Goal: Find specific page/section: Find specific page/section

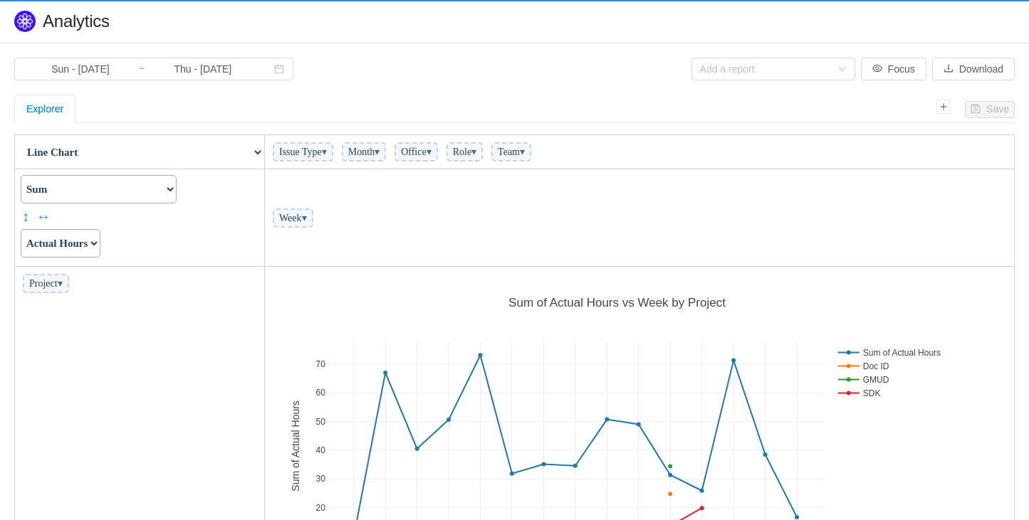
scroll to position [336, 740]
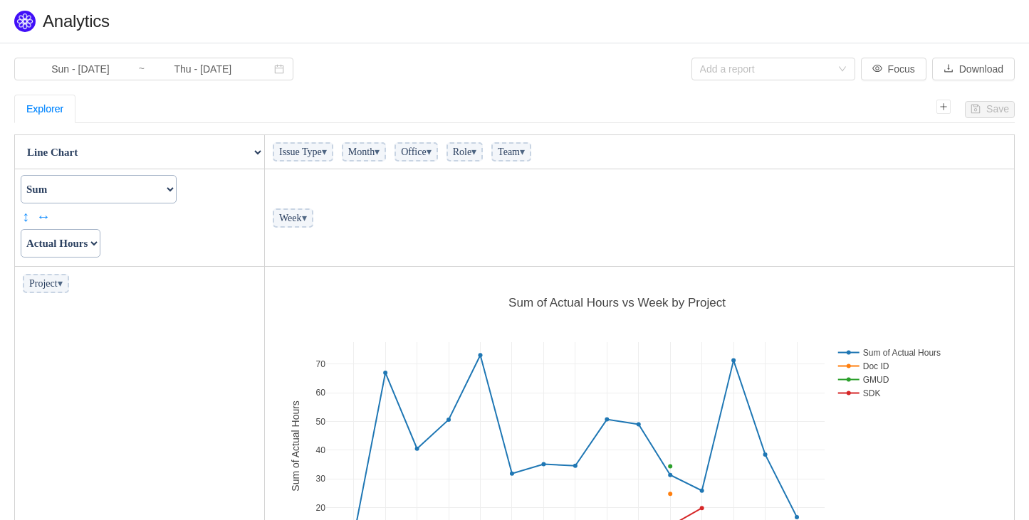
click at [397, 21] on h1 "Quantify › Analytics" at bounding box center [529, 21] width 972 height 21
click at [63, 282] on span "▾" at bounding box center [60, 283] width 5 height 11
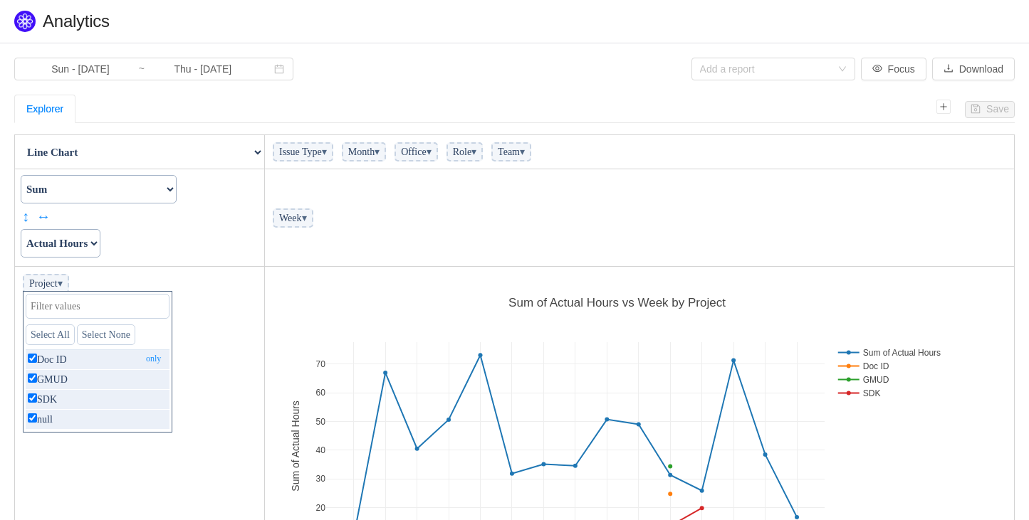
click at [33, 359] on input "checkbox" at bounding box center [32, 358] width 9 height 9
checkbox input "false"
click at [33, 396] on input "checkbox" at bounding box center [32, 398] width 9 height 9
checkbox input "false"
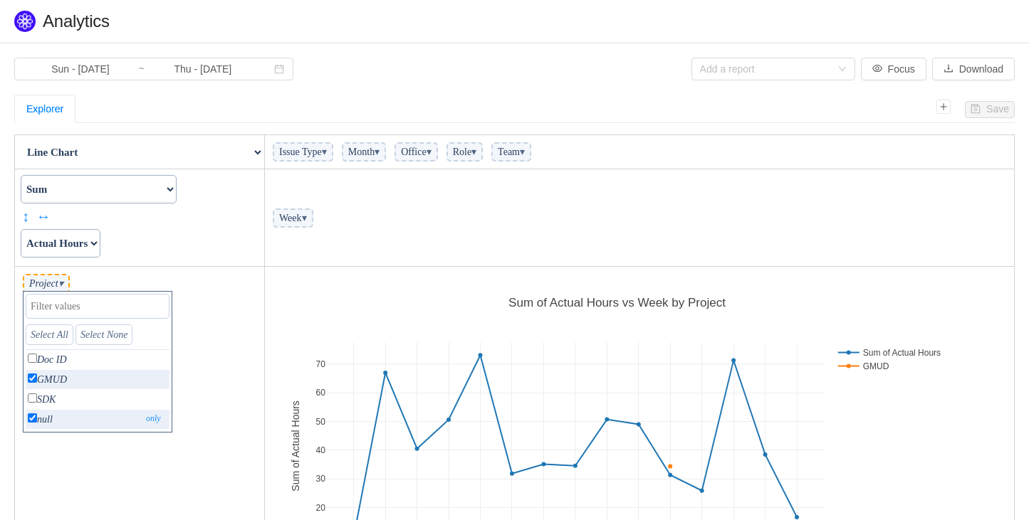
click at [33, 419] on input "checkbox" at bounding box center [32, 418] width 9 height 9
checkbox input "false"
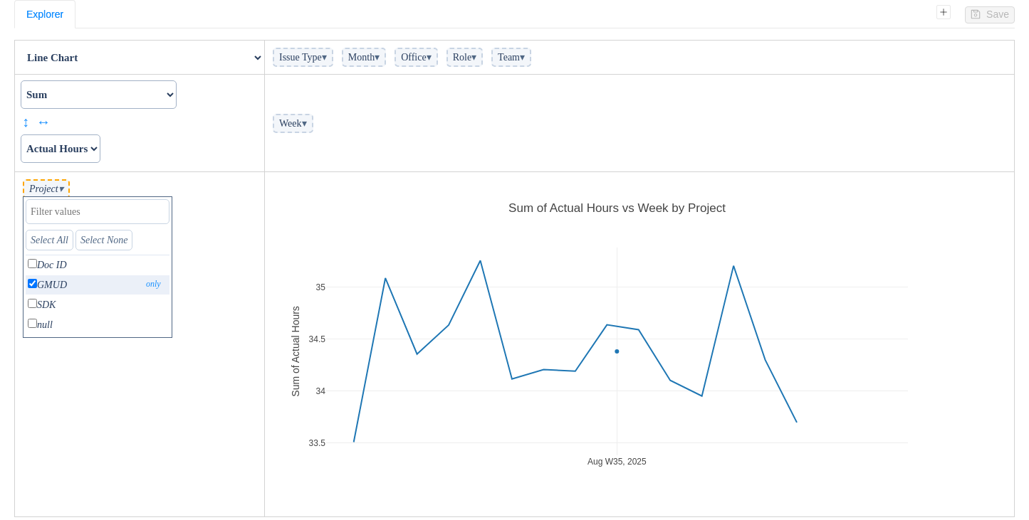
scroll to position [135, 0]
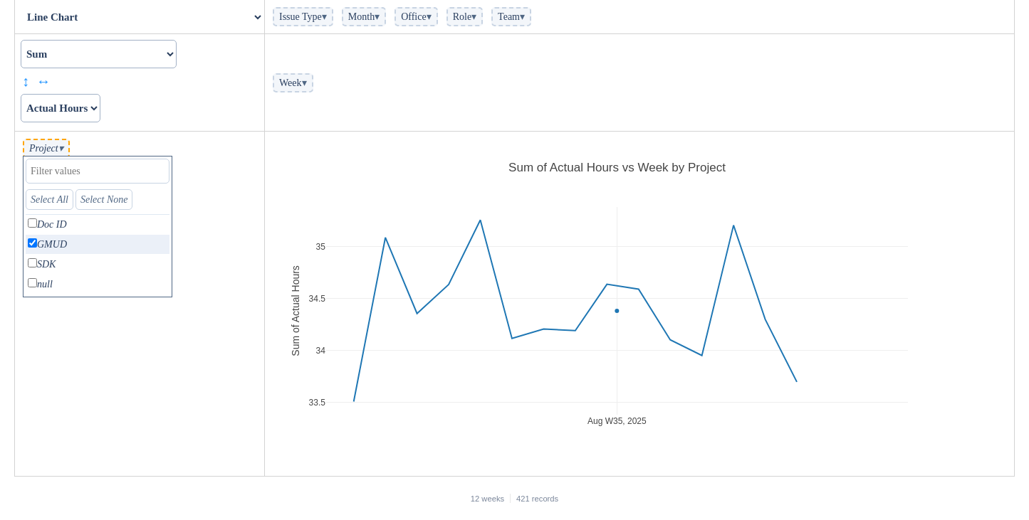
click at [220, 230] on td "Project ▾ Select All Select None Doc ID only GMUD only SDK only null only" at bounding box center [140, 304] width 250 height 345
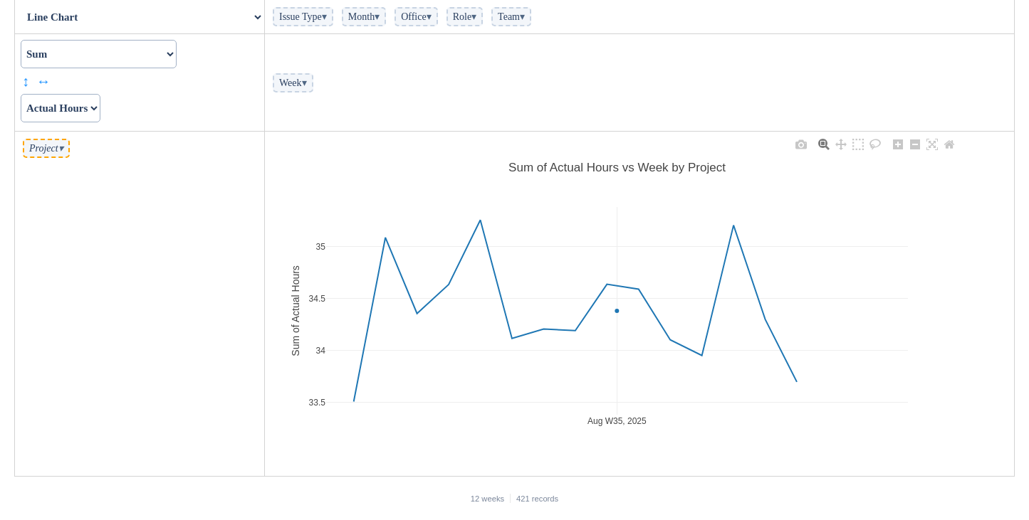
scroll to position [40, 0]
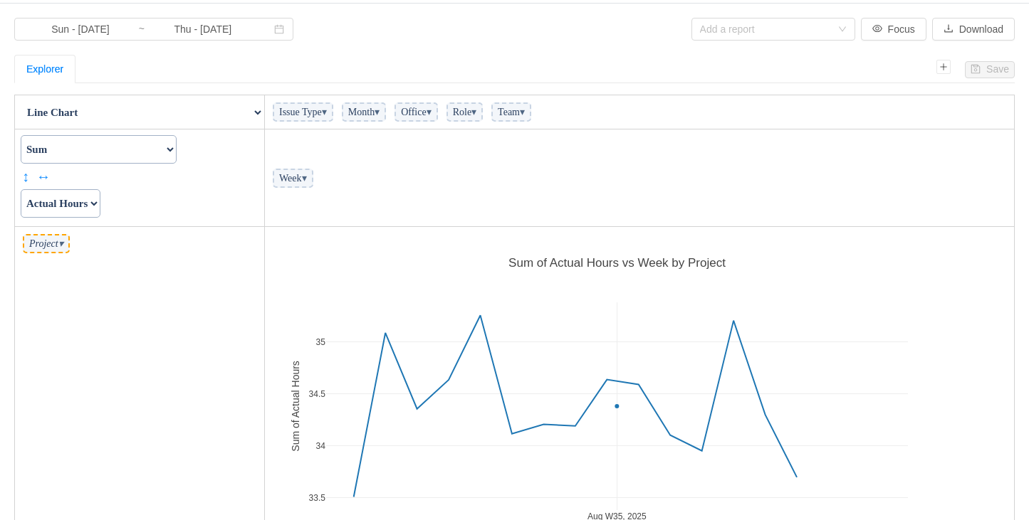
click at [177, 147] on select "Count Count Unique Values List Unique Values Sum Integer Sum Average Median Sam…" at bounding box center [99, 149] width 156 height 28
select select "Average"
click at [21, 135] on select "Count Count Unique Values List Unique Values Sum Integer Sum Average Median Sam…" at bounding box center [99, 149] width 156 height 28
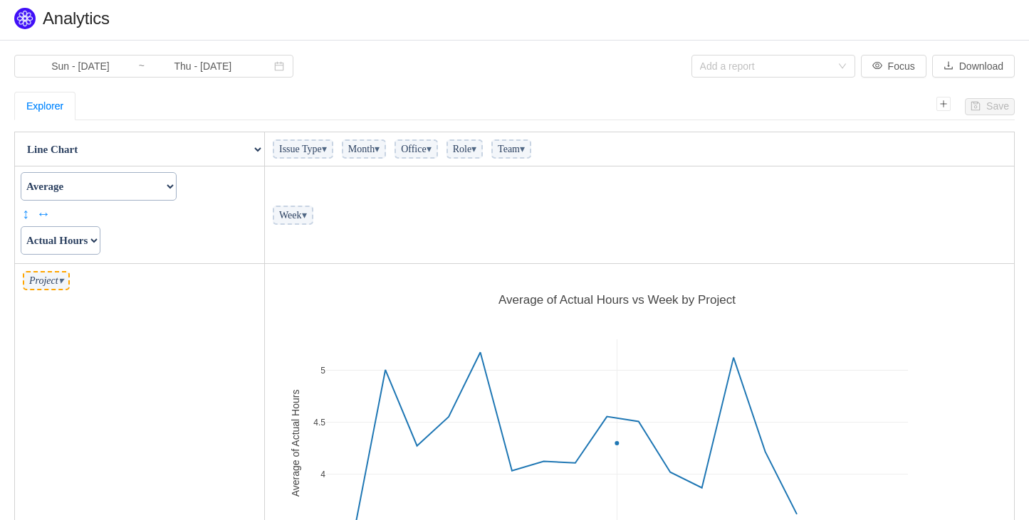
scroll to position [0, 0]
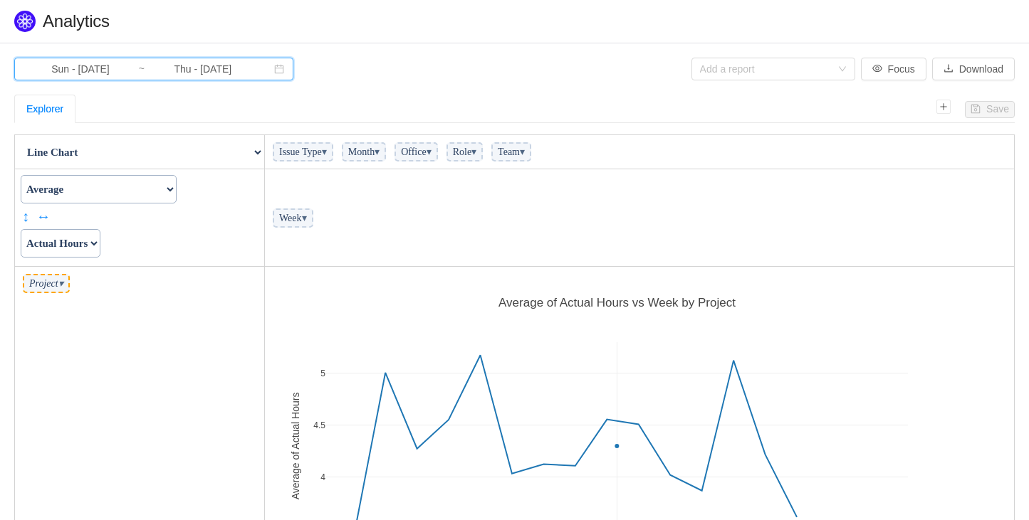
click at [274, 70] on icon "icon: calendar" at bounding box center [279, 69] width 10 height 10
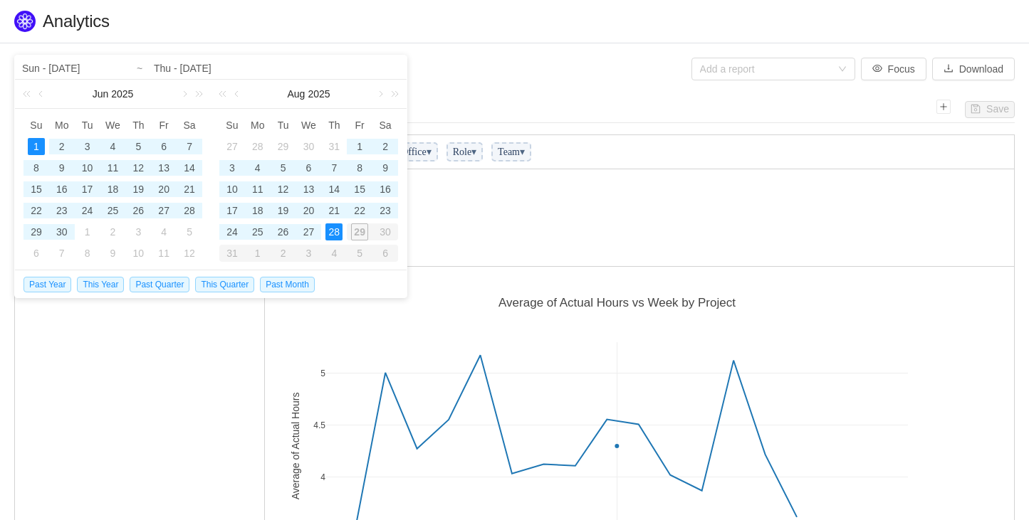
click at [89, 232] on div "1" at bounding box center [87, 232] width 17 height 17
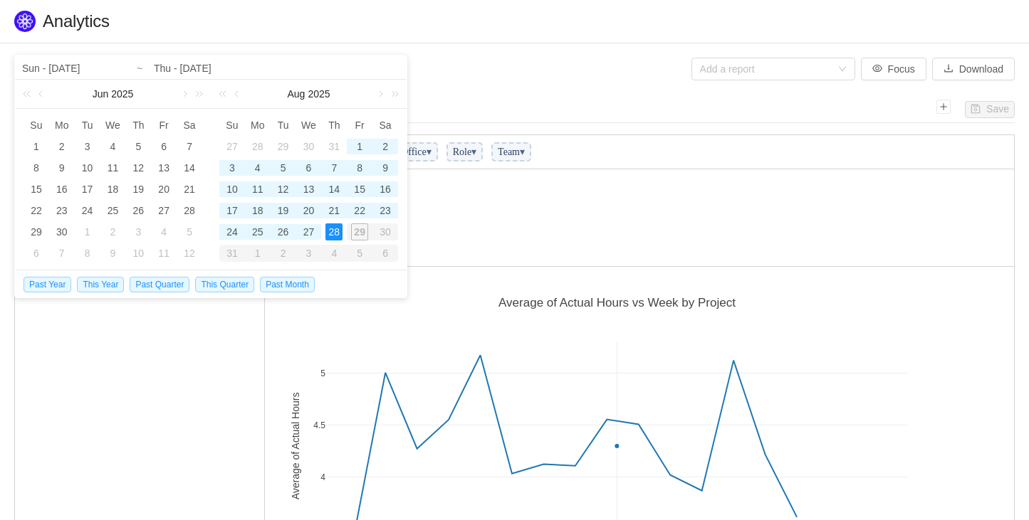
click at [331, 229] on div "28" at bounding box center [333, 232] width 17 height 17
type input "Tue - [DATE]"
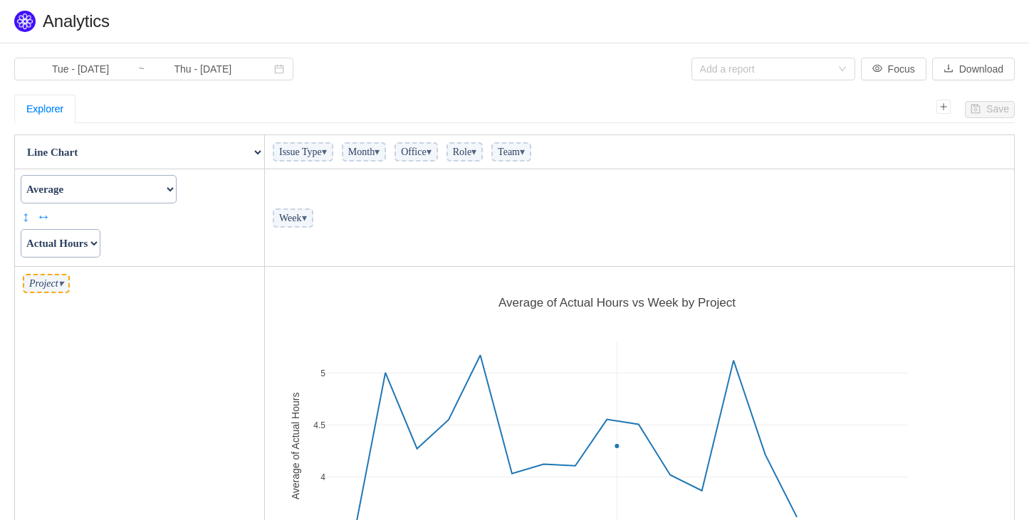
click at [152, 231] on td "Count Count Unique Values List Unique Values Sum Integer Sum Average Median Sam…" at bounding box center [140, 218] width 250 height 98
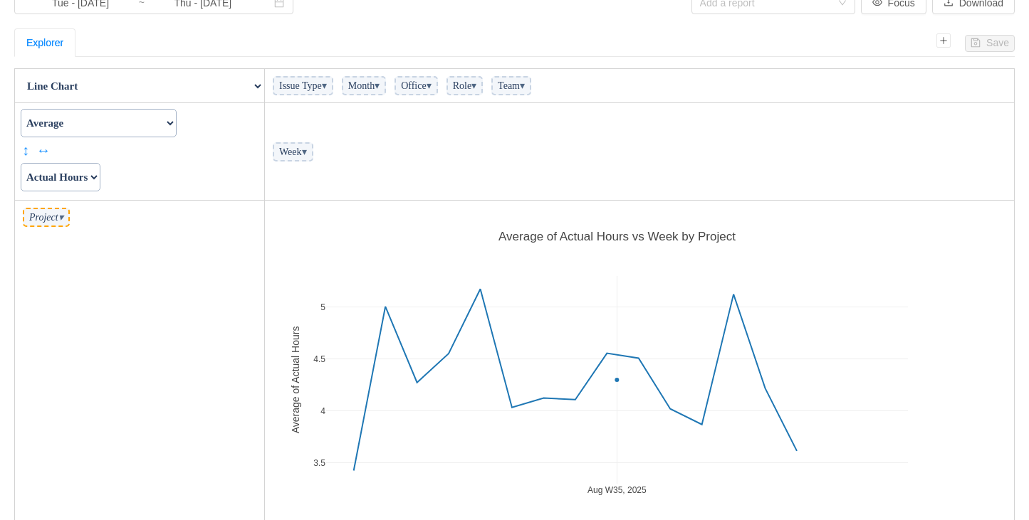
scroll to position [95, 0]
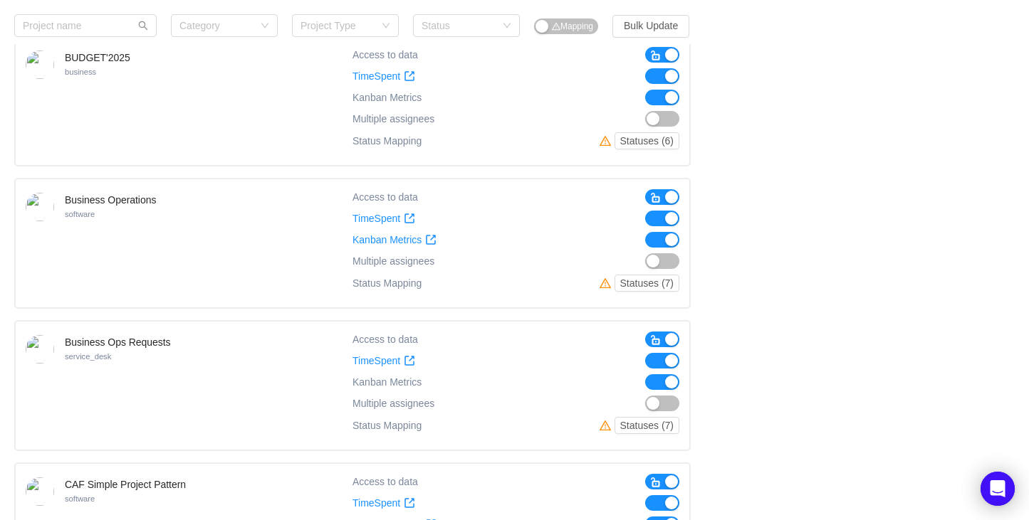
scroll to position [1126, 0]
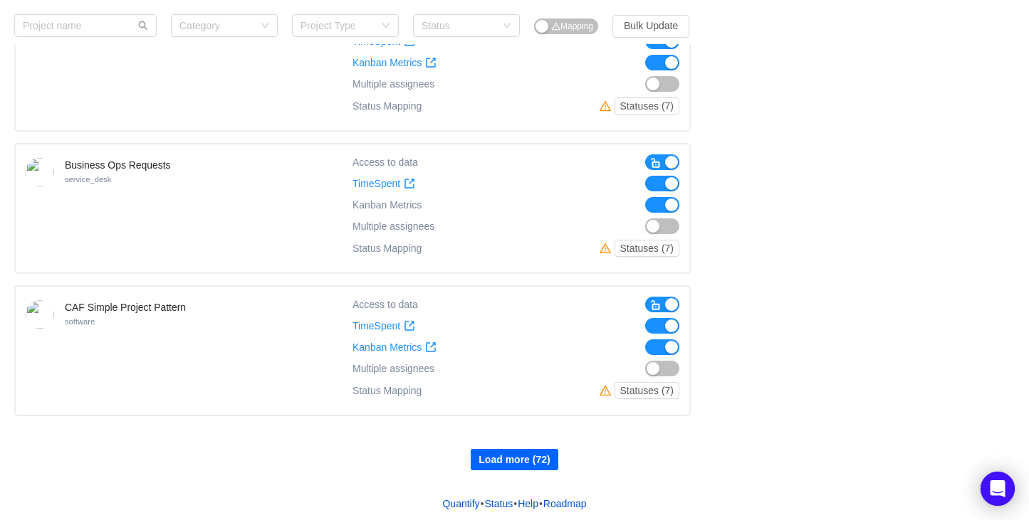
click at [536, 454] on button "Load more (72)" at bounding box center [514, 459] width 87 height 21
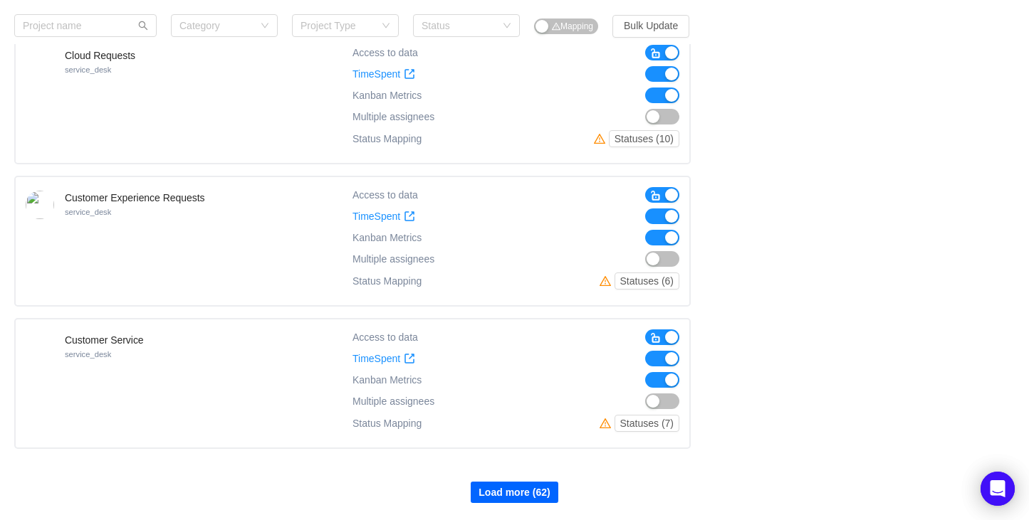
scroll to position [2546, 0]
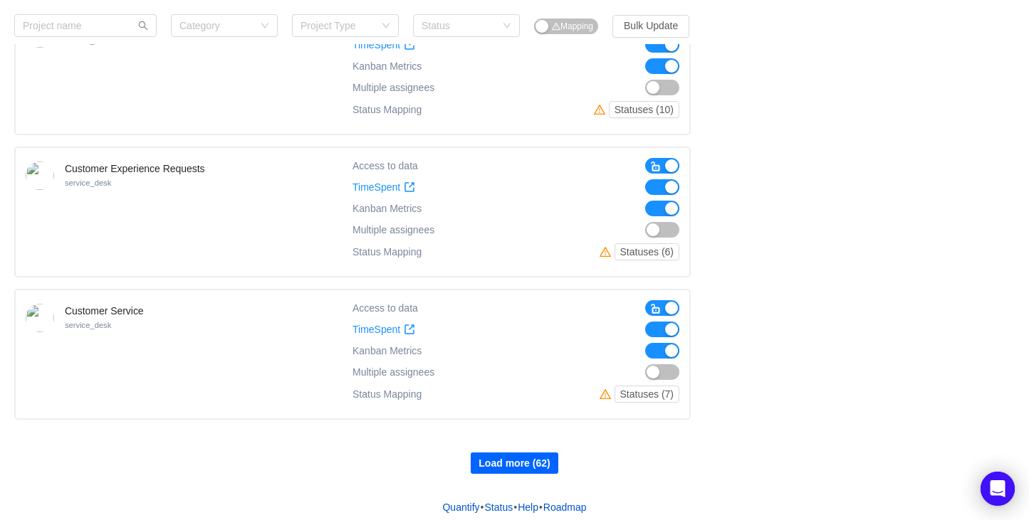
click at [509, 458] on button "Load more (62)" at bounding box center [514, 463] width 87 height 21
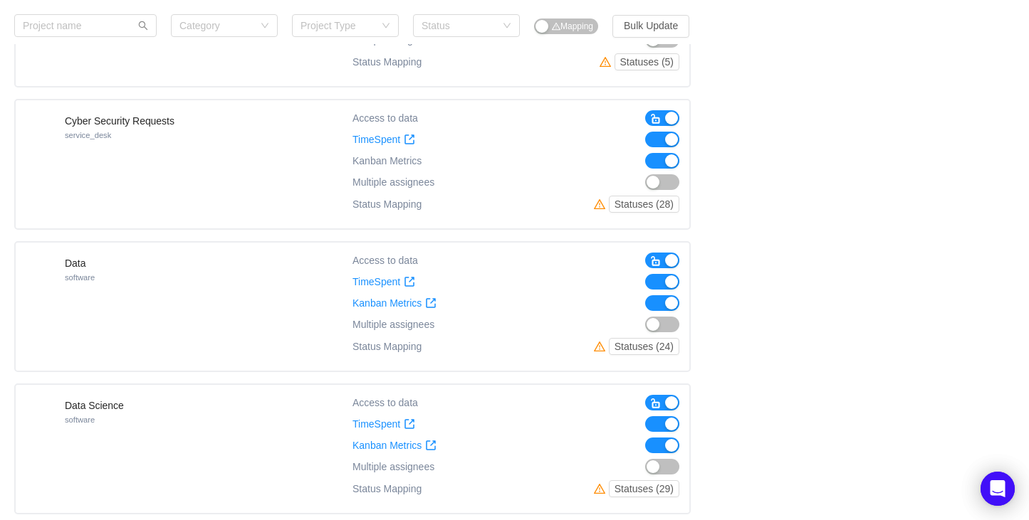
scroll to position [3967, 0]
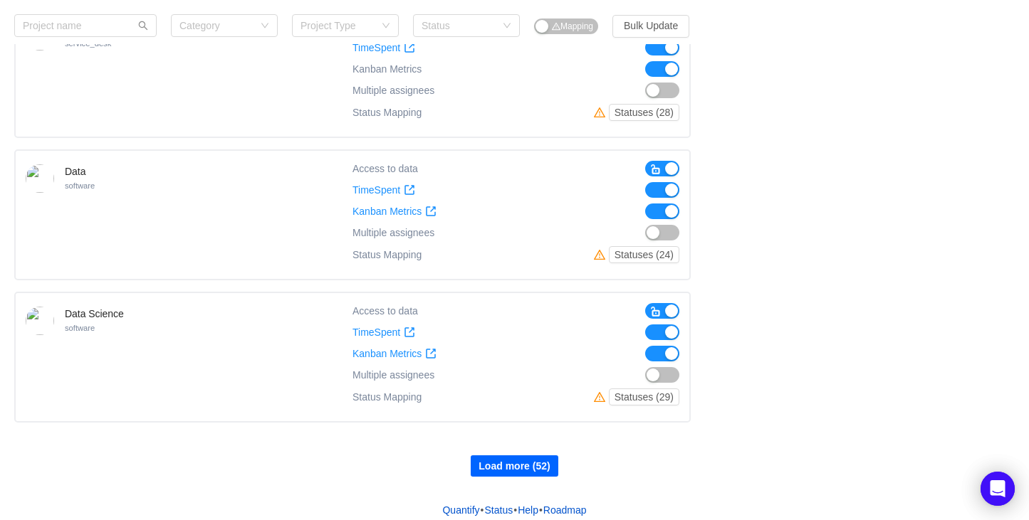
click at [511, 462] on button "Load more (52)" at bounding box center [514, 466] width 87 height 21
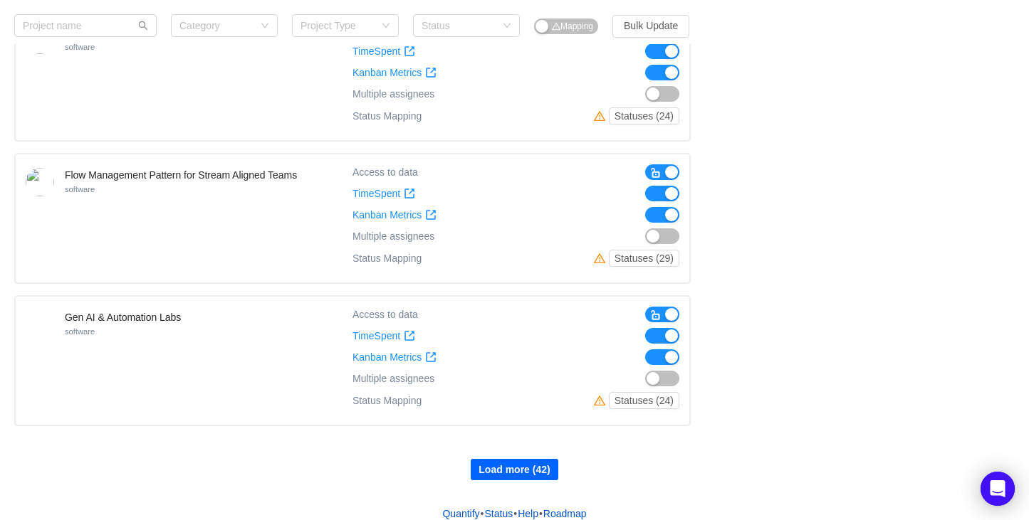
scroll to position [5387, 0]
click at [511, 459] on button "Load more (42)" at bounding box center [514, 469] width 87 height 21
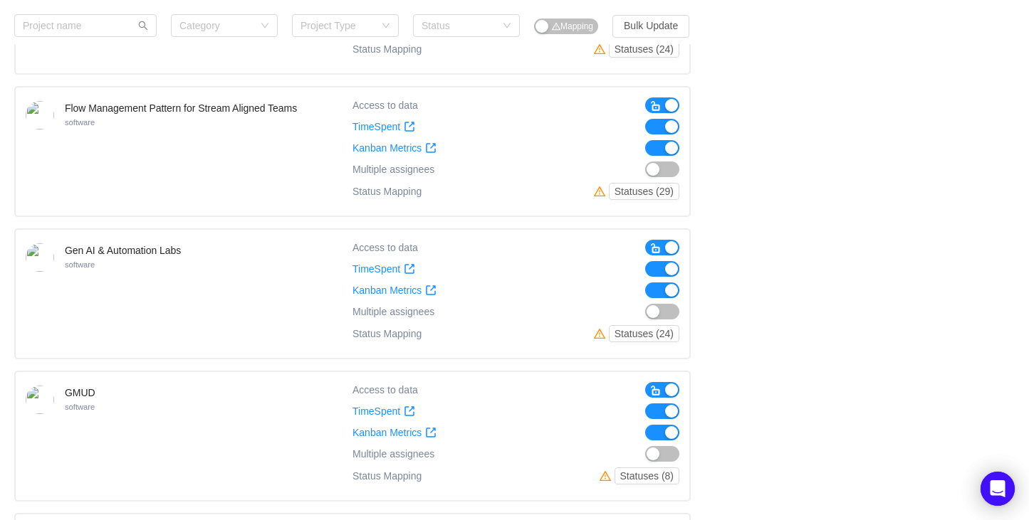
scroll to position [5483, 0]
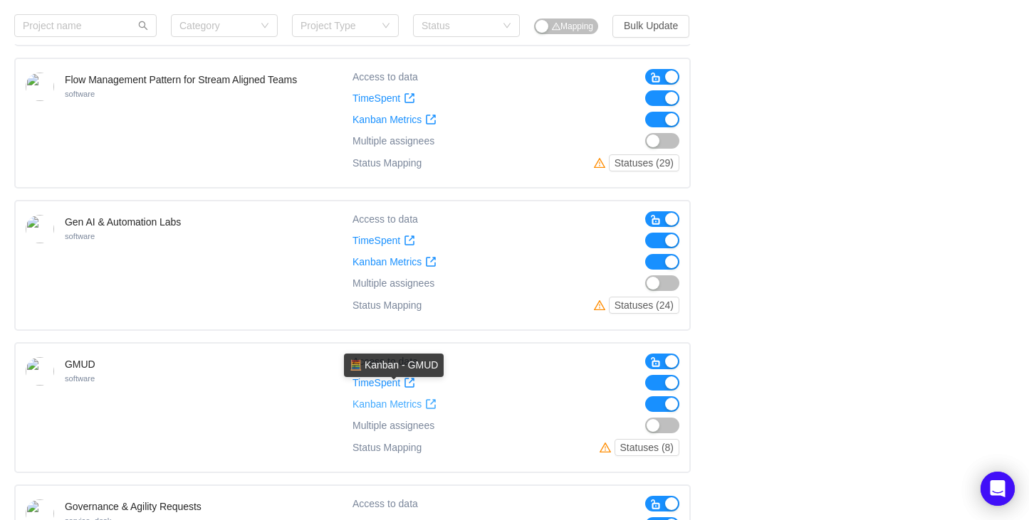
click at [392, 399] on span "Kanban Metrics" at bounding box center [386, 405] width 69 height 12
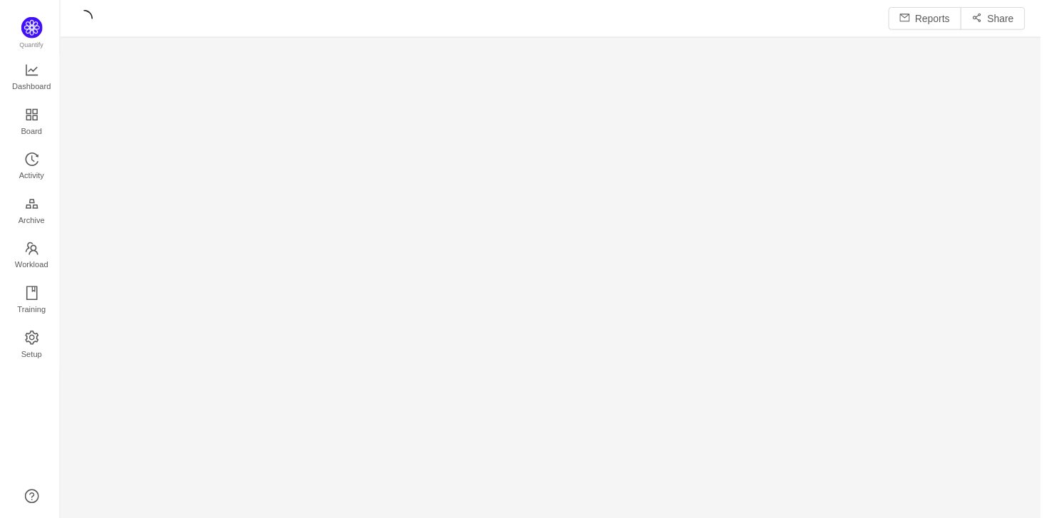
scroll to position [492, 943]
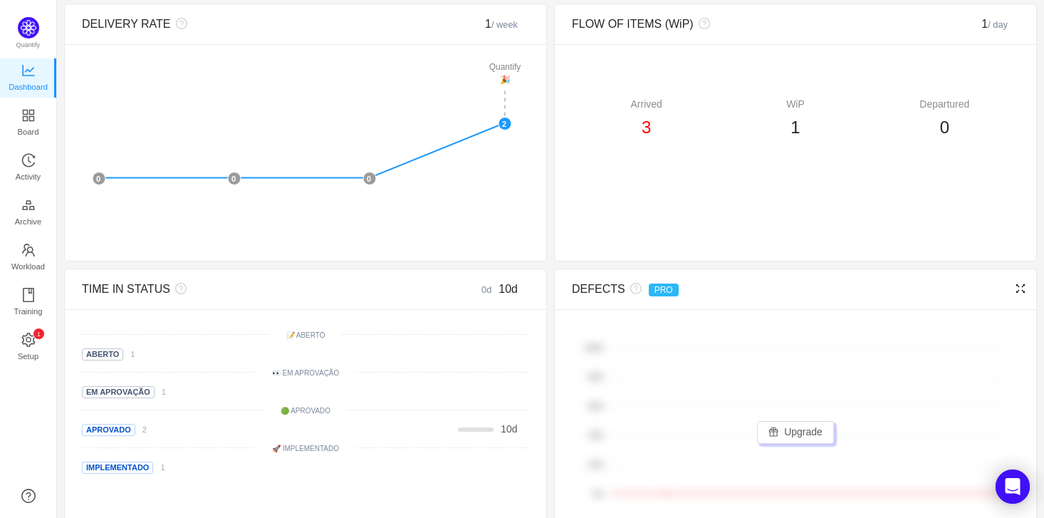
scroll to position [569, 0]
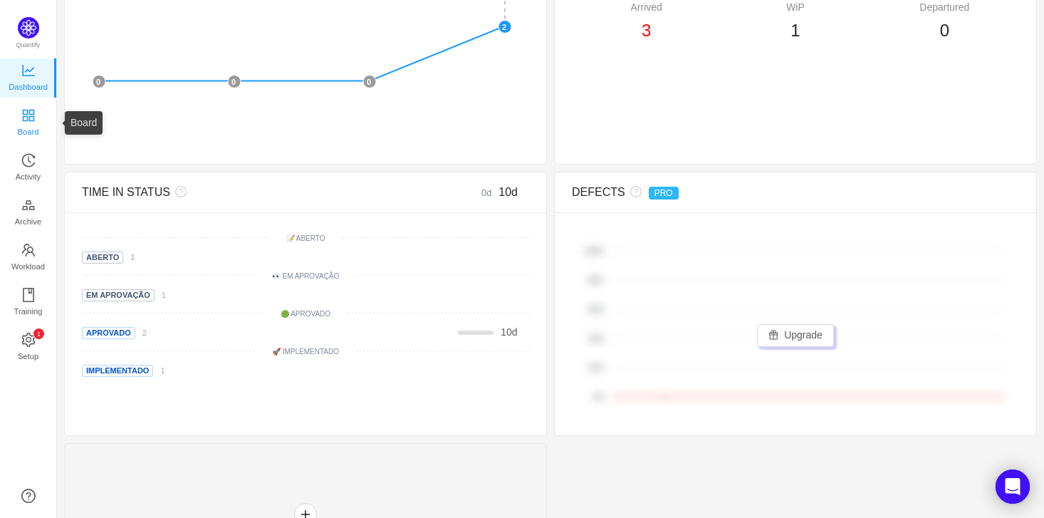
click at [32, 126] on span "Board" at bounding box center [28, 131] width 21 height 28
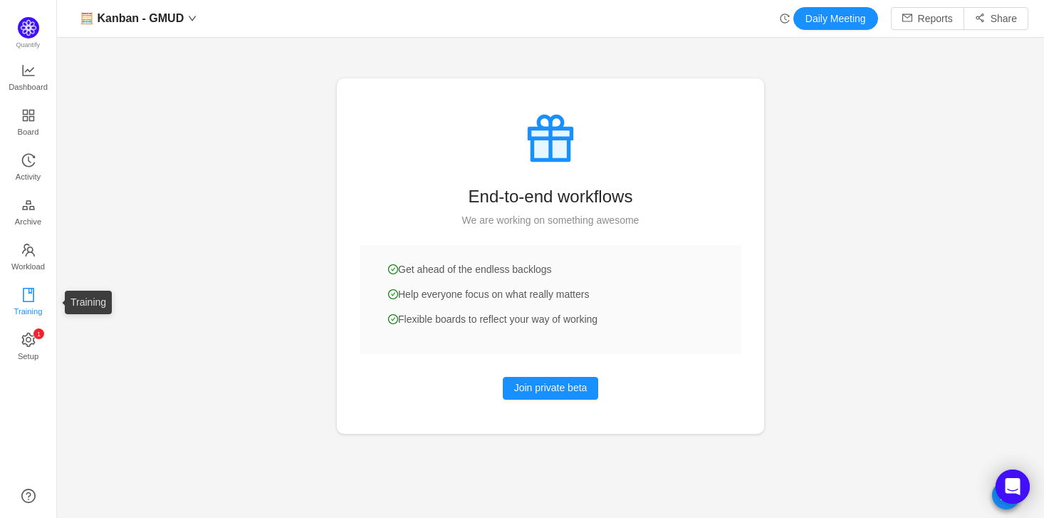
click at [33, 310] on span "Training" at bounding box center [28, 311] width 28 height 28
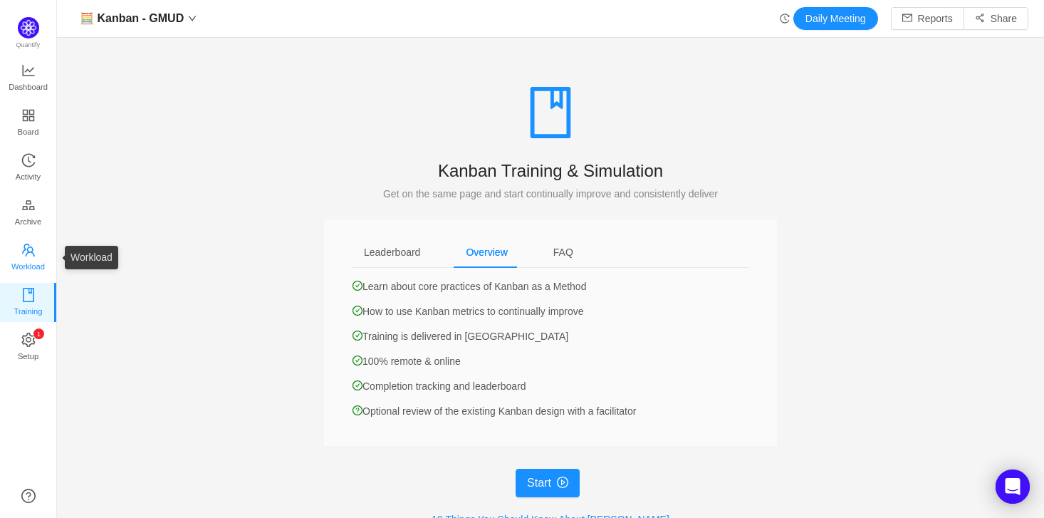
click at [27, 253] on span "Workload" at bounding box center [27, 266] width 33 height 28
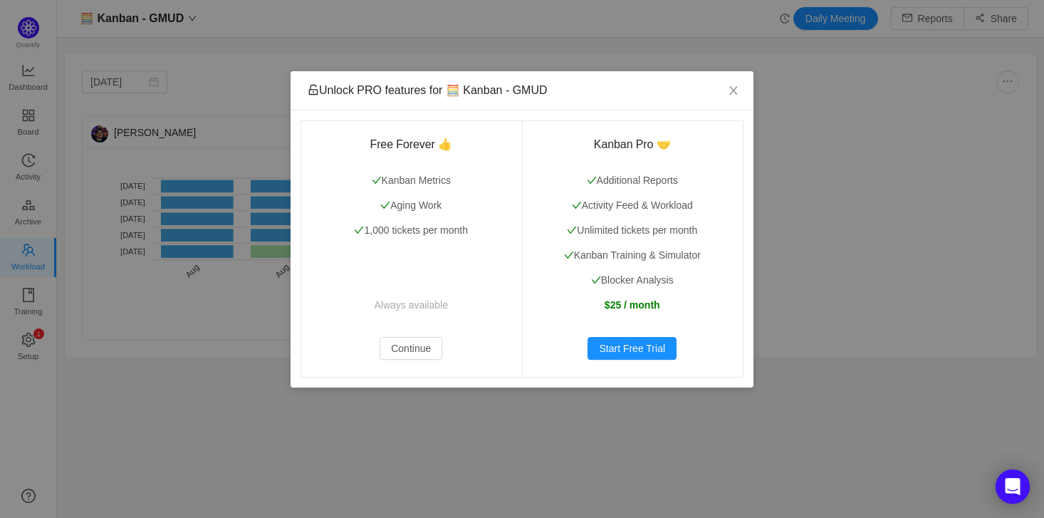
click at [23, 201] on div "Unlock PRO features for 🧮 Kanban - GMUD Free Forever 👍 Kanban Metrics Aging Wor…" at bounding box center [522, 259] width 1044 height 518
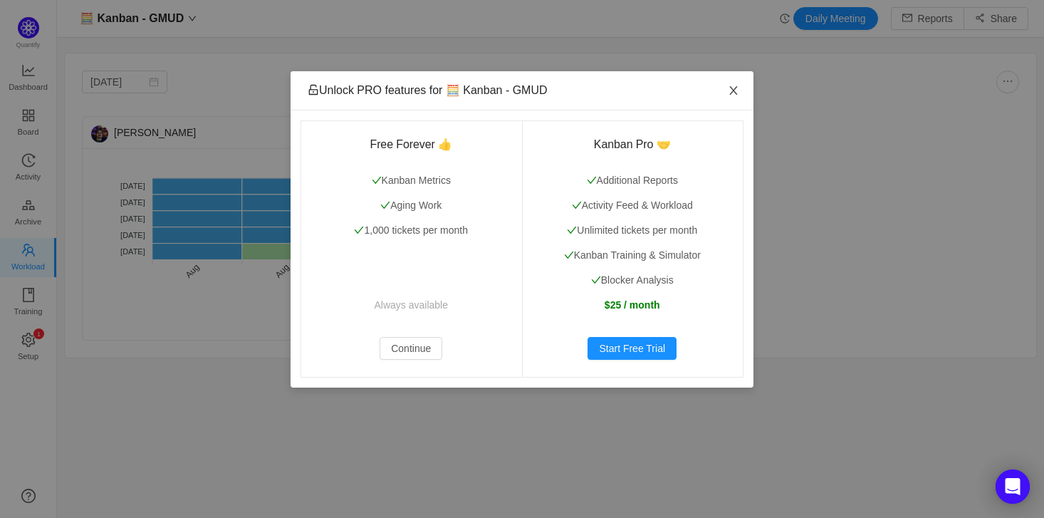
click at [735, 90] on icon "icon: close" at bounding box center [733, 90] width 11 height 11
click at [735, 93] on icon "icon: close" at bounding box center [733, 90] width 8 height 9
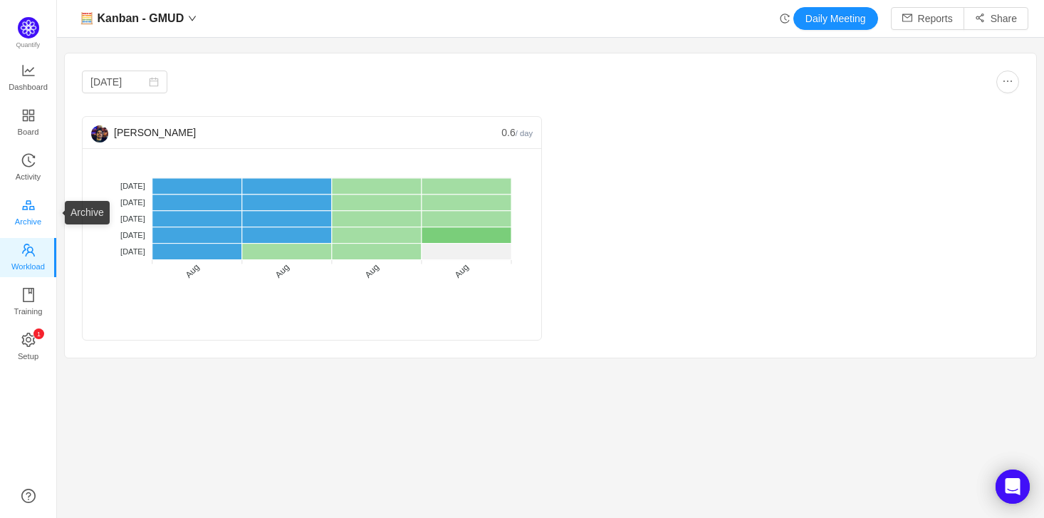
click at [33, 219] on span "Archive" at bounding box center [28, 221] width 26 height 28
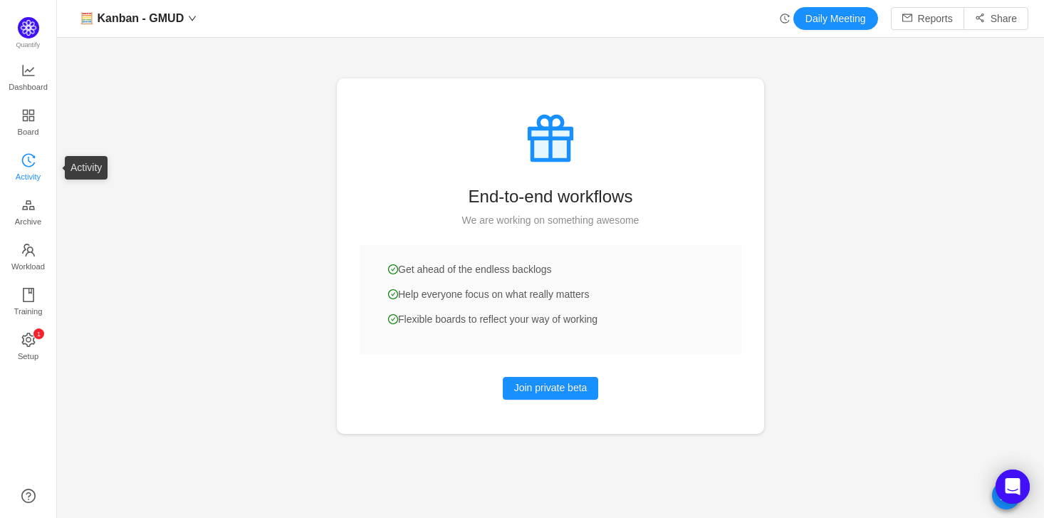
click at [31, 170] on span "Activity" at bounding box center [28, 176] width 25 height 28
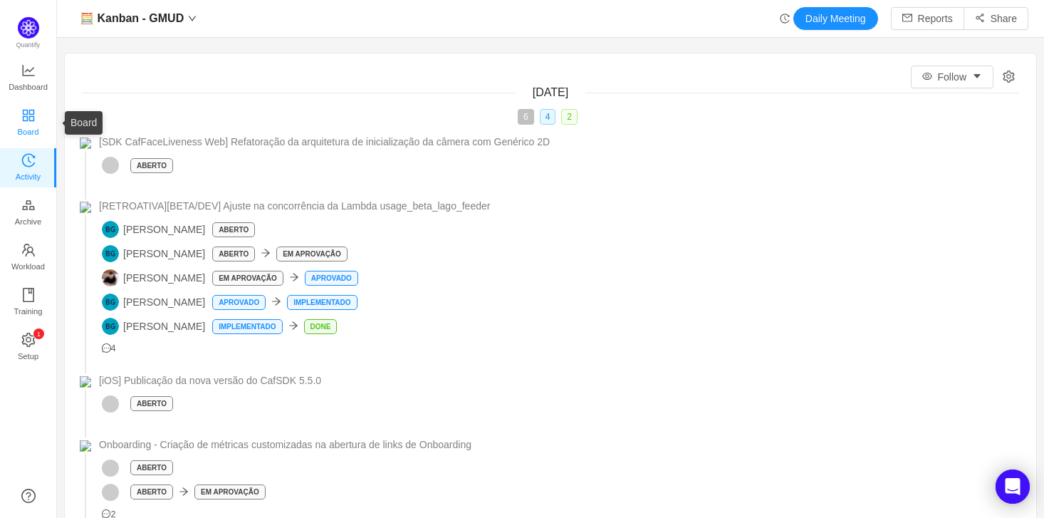
click at [28, 121] on span "Board" at bounding box center [28, 131] width 21 height 28
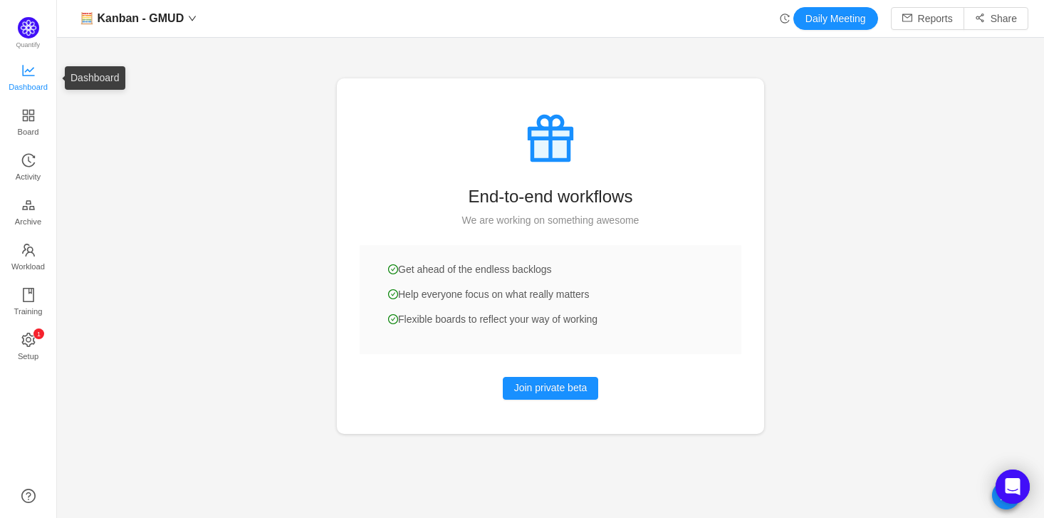
click at [25, 86] on span "Dashboard" at bounding box center [28, 87] width 39 height 28
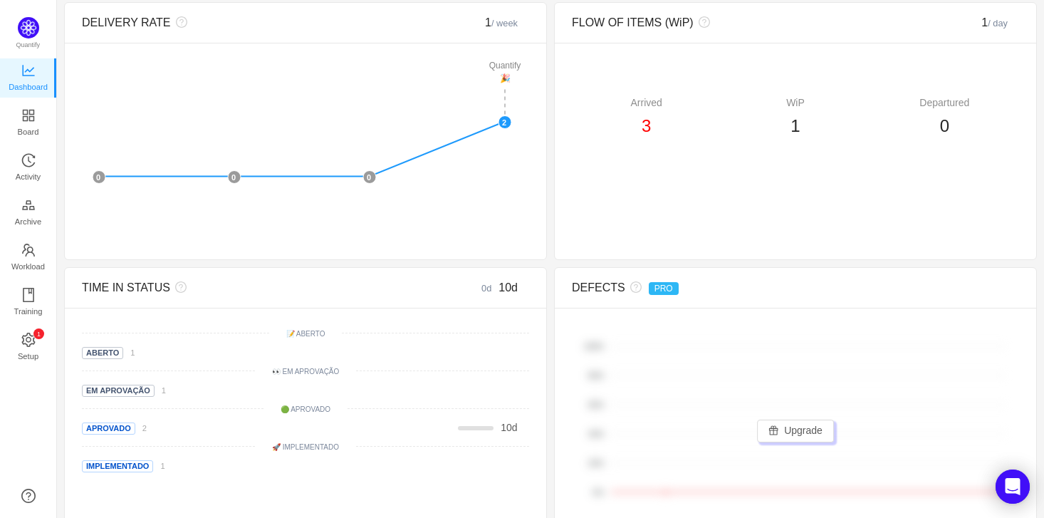
scroll to position [642, 0]
